Goal: Communication & Community: Answer question/provide support

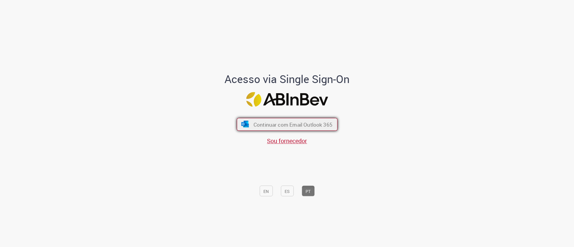
click at [258, 122] on font "Continuar com Email Outlook 365" at bounding box center [292, 124] width 79 height 7
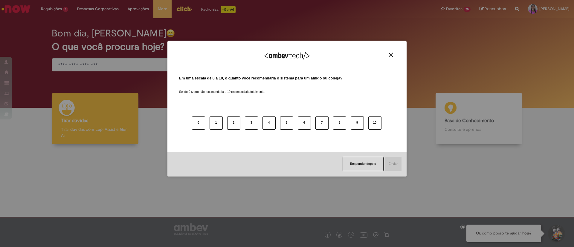
click at [358, 166] on button "Responder depois" at bounding box center [362, 164] width 41 height 14
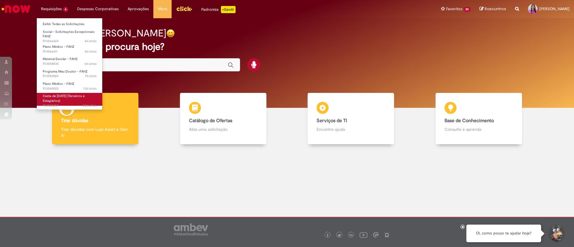
click at [81, 94] on span "Cesta de [DATE] (Terceiros e Estagiários)" at bounding box center [64, 98] width 42 height 9
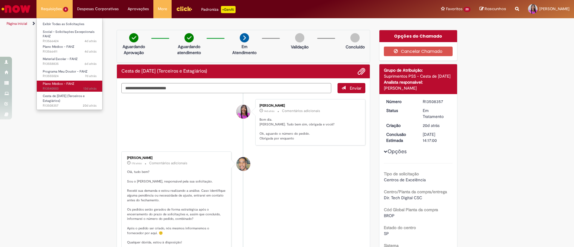
click at [70, 86] on span "13d atrás 13 dias atrás R13540503" at bounding box center [70, 88] width 54 height 5
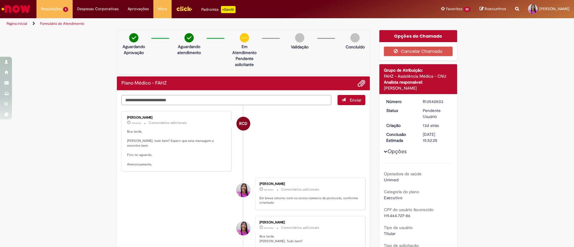
click at [218, 97] on textarea "Digite sua mensagem aqui..." at bounding box center [226, 100] width 210 height 10
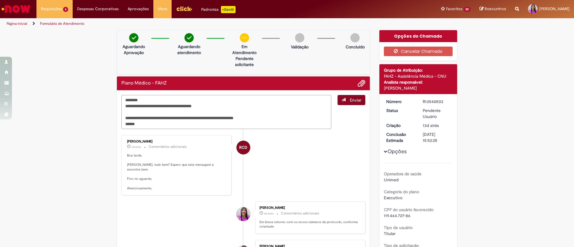
type textarea "**********"
click at [350, 101] on span "Enviar" at bounding box center [356, 99] width 12 height 5
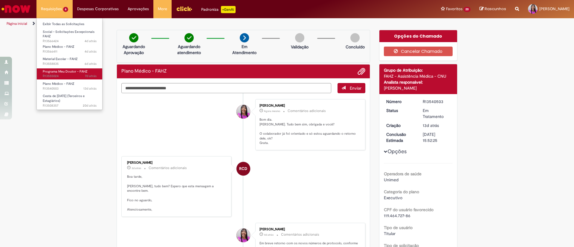
click at [68, 75] on span "7d atrás 7 dias atrás R13555024" at bounding box center [70, 76] width 54 height 5
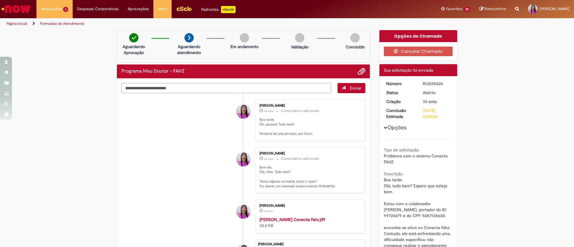
click at [195, 85] on textarea "Digite sua mensagem aqui..." at bounding box center [226, 88] width 210 height 10
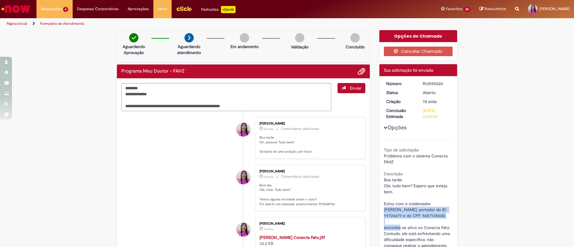
drag, startPoint x: 380, startPoint y: 209, endPoint x: 415, endPoint y: 221, distance: 37.4
click at [415, 221] on div "Número R13555024 Status [GEOGRAPHIC_DATA] Criação 7d atrás 7 dias atrás Conclus…" at bounding box center [418, 211] width 78 height 271
copy span "[PERSON_NAME], portador do ID: 99724679 e do CPF: 5057135600"
click at [260, 109] on textarea "**********" at bounding box center [226, 97] width 210 height 28
paste textarea "**********"
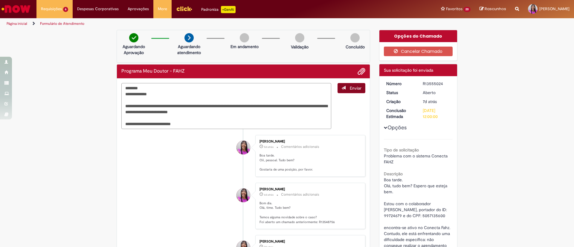
type textarea "**********"
click at [352, 93] on button "Enviar" at bounding box center [351, 88] width 28 height 10
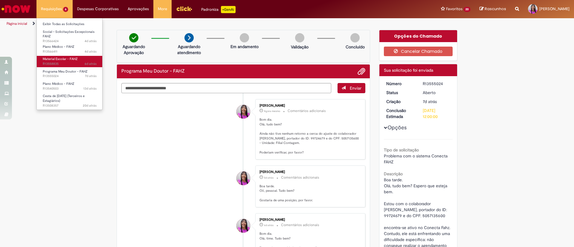
click at [63, 58] on span "Material Escolar - FAHZ" at bounding box center [60, 59] width 35 height 4
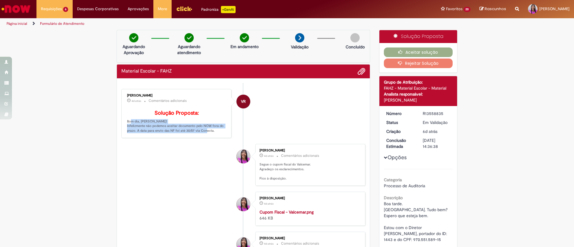
drag, startPoint x: 121, startPoint y: 130, endPoint x: 219, endPoint y: 140, distance: 98.2
click at [219, 136] on div "[PERSON_NAME] 4d atrás 4 dias atrás Comentários adicionais Solução Proposta: Bo…" at bounding box center [176, 113] width 106 height 45
copy p "Bom dia, [PERSON_NAME]! Infelizmente não podemos aceitar documento pelo NOW for…"
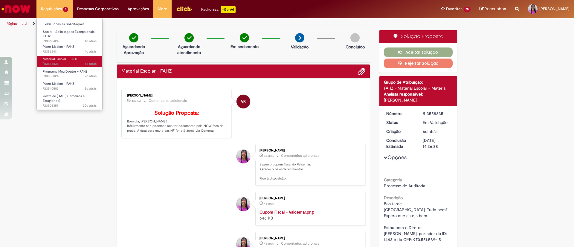
click at [68, 63] on span "6d atrás 6 dias atrás R13558835" at bounding box center [70, 64] width 54 height 5
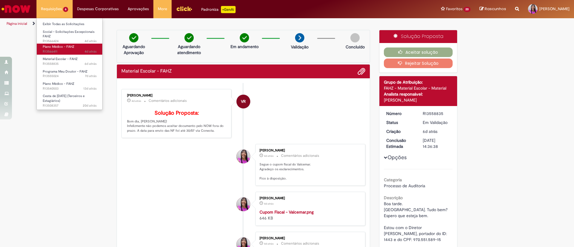
click at [66, 49] on span "Plano Médico - FAHZ" at bounding box center [59, 47] width 32 height 4
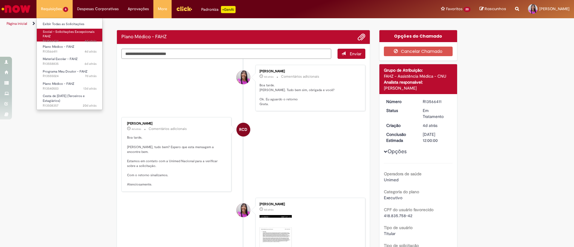
click at [63, 36] on link "Social – Solicitações Excepcionais FAHZ 4d atrás 4 dias atrás R13566424" at bounding box center [70, 35] width 66 height 13
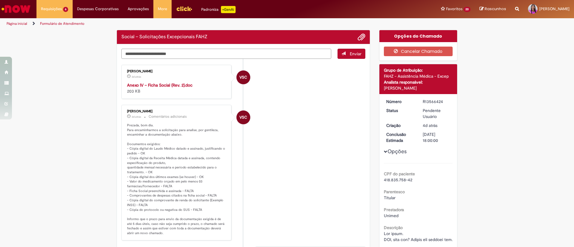
click at [164, 51] on textarea "Digite sua mensagem aqui..." at bounding box center [226, 54] width 210 height 10
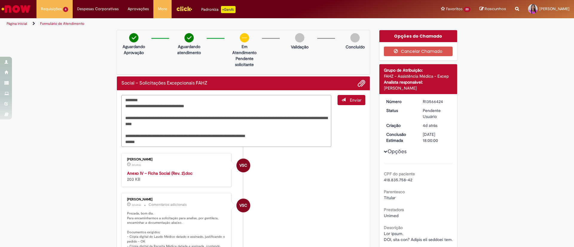
type textarea "**********"
click at [344, 95] on button "Enviar" at bounding box center [351, 100] width 28 height 10
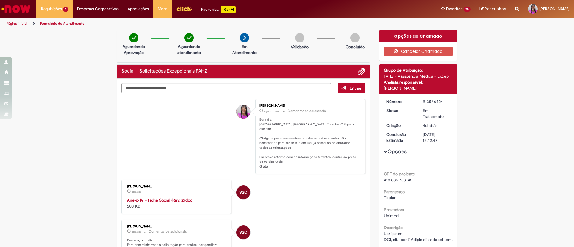
click at [15, 10] on img "Ir para a Homepage" at bounding box center [16, 9] width 31 height 12
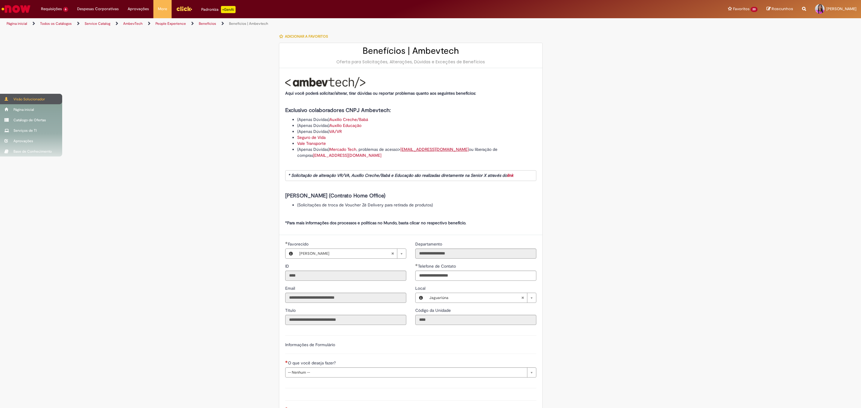
click at [16, 101] on div "Visão Solucionador" at bounding box center [31, 99] width 62 height 10
